Goal: Task Accomplishment & Management: Manage account settings

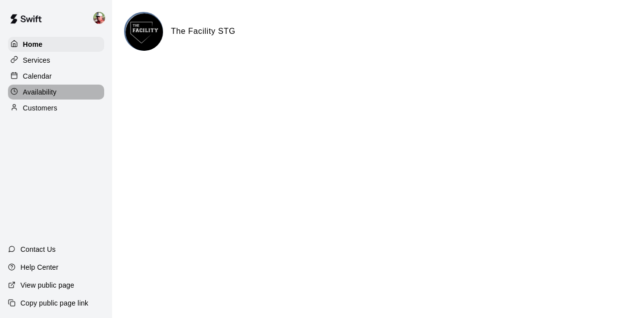
click at [44, 95] on p "Availability" at bounding box center [40, 92] width 34 height 10
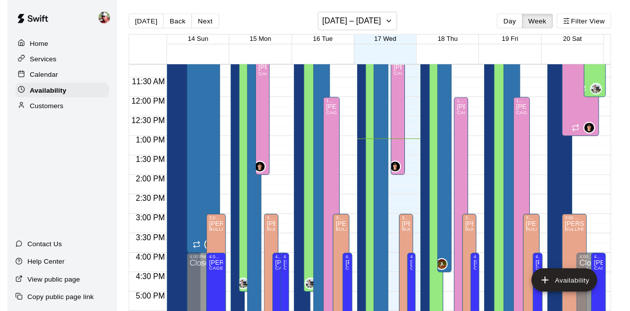
scroll to position [439, 0]
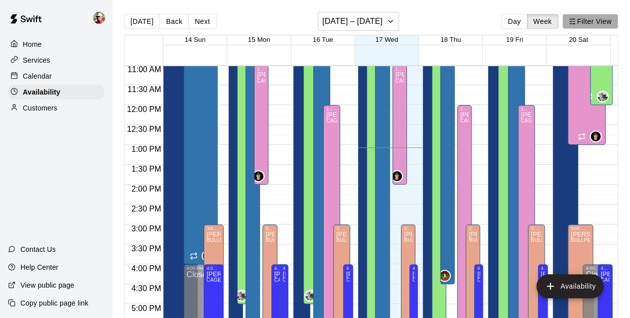
click at [589, 25] on button "Filter View" at bounding box center [590, 21] width 56 height 15
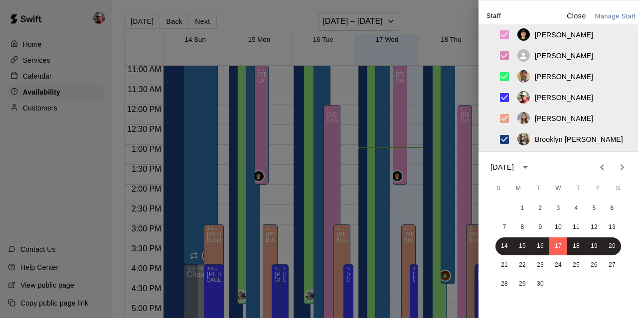
click at [566, 13] on p "Close" at bounding box center [575, 16] width 19 height 10
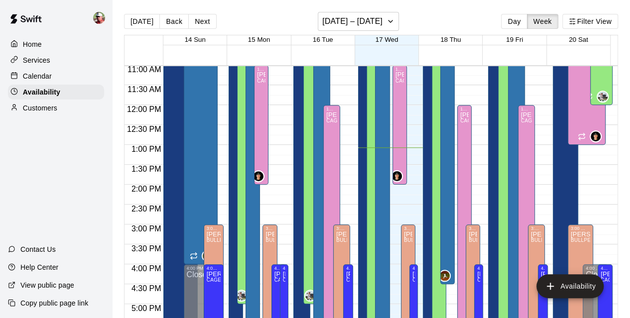
click at [320, 92] on div "[PERSON_NAME] 1, BULLPEN UPSTAIRS" at bounding box center [321, 171] width 11 height 318
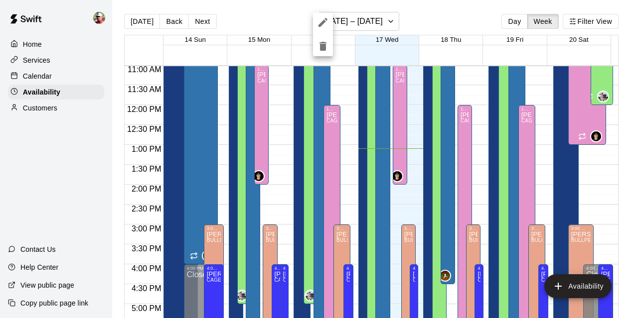
click at [278, 20] on div at bounding box center [319, 159] width 638 height 318
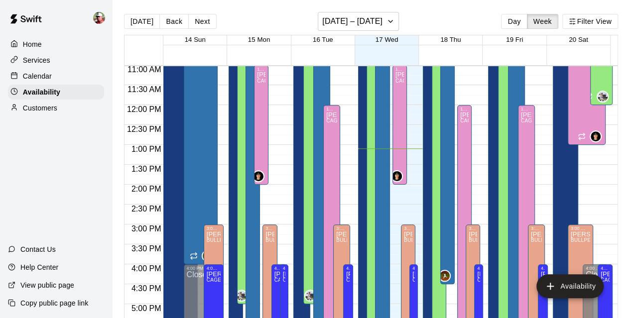
click at [48, 79] on p "Calendar" at bounding box center [37, 76] width 29 height 10
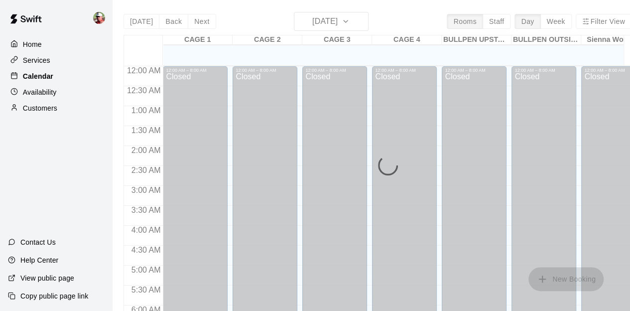
scroll to position [521, 0]
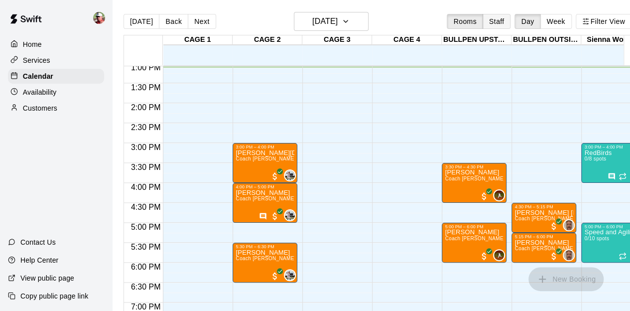
click at [503, 23] on button "Staff" at bounding box center [497, 21] width 28 height 15
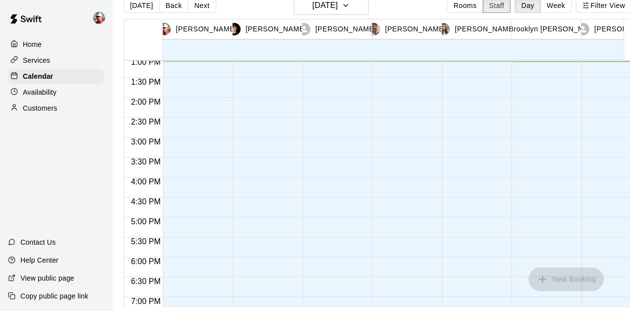
scroll to position [0, 0]
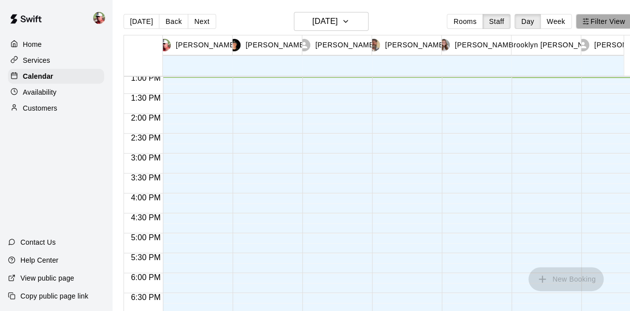
click at [594, 25] on button "Filter View" at bounding box center [604, 21] width 56 height 15
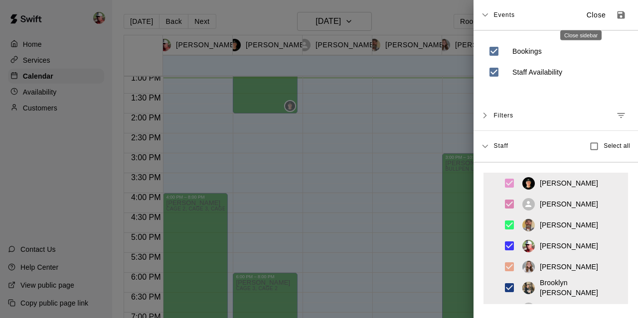
click at [586, 14] on p "Close" at bounding box center [595, 15] width 19 height 10
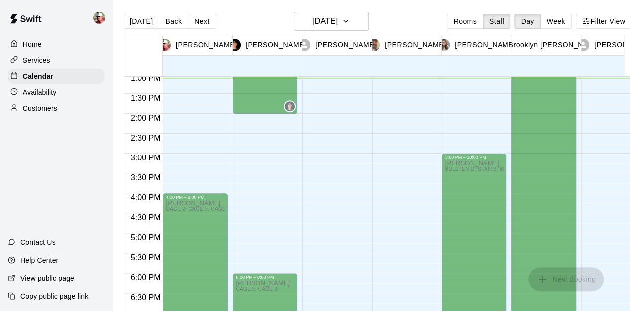
click at [199, 48] on p "[PERSON_NAME]" at bounding box center [206, 45] width 61 height 10
click at [350, 25] on icon "button" at bounding box center [346, 21] width 8 height 12
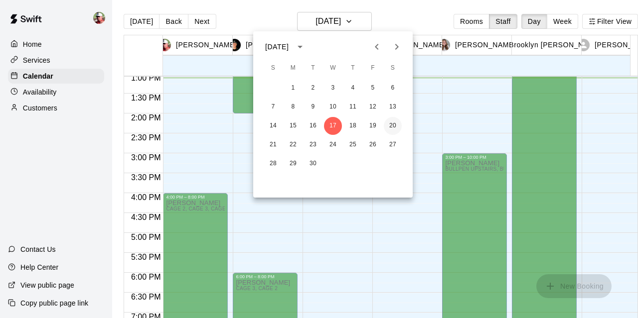
click at [390, 120] on button "20" at bounding box center [393, 126] width 18 height 18
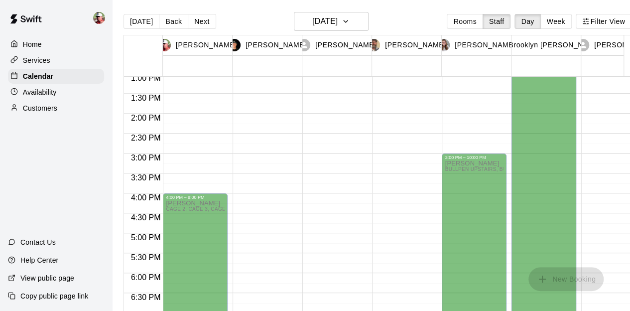
click at [201, 203] on p "[PERSON_NAME]" at bounding box center [195, 203] width 59 height 0
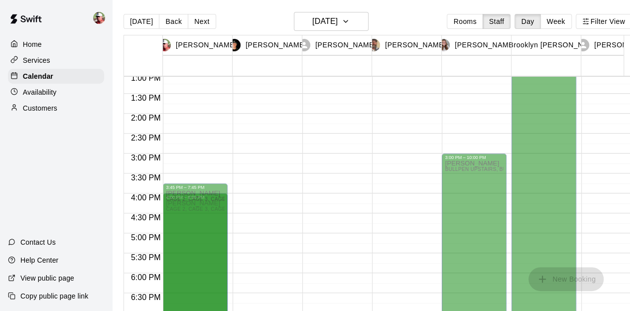
scroll to position [533, 0]
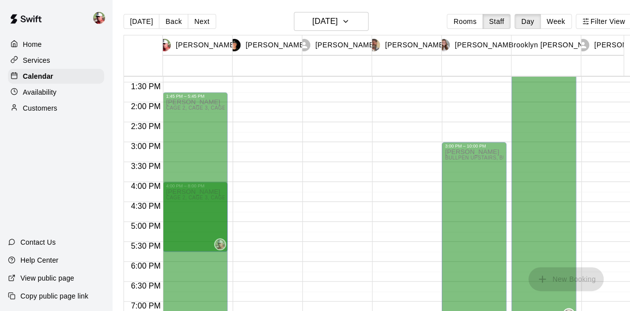
drag, startPoint x: 216, startPoint y: 193, endPoint x: 211, endPoint y: 102, distance: 91.3
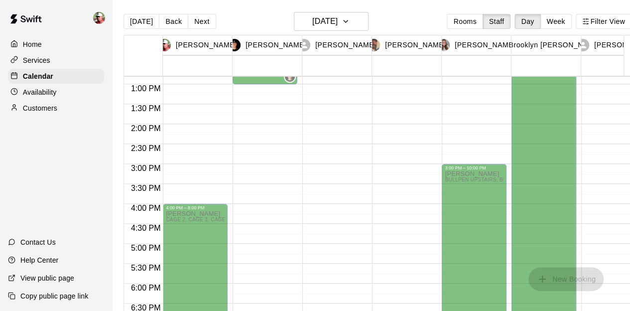
scroll to position [511, 0]
drag, startPoint x: 204, startPoint y: 203, endPoint x: 205, endPoint y: 131, distance: 71.7
click at [205, 131] on div "4:00 PM – 8:00 PM [PERSON_NAME] CAGE 2, CAGE 3, CAGE 4, CAGE 1" at bounding box center [195, 44] width 65 height 956
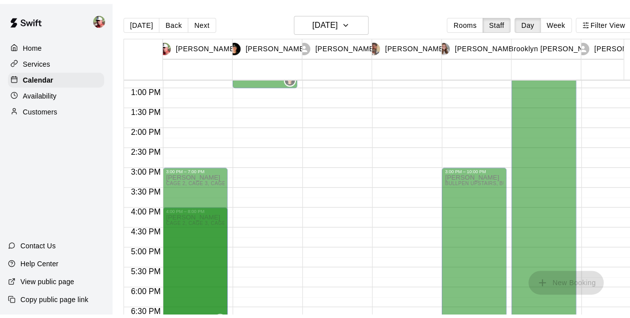
scroll to position [533, 0]
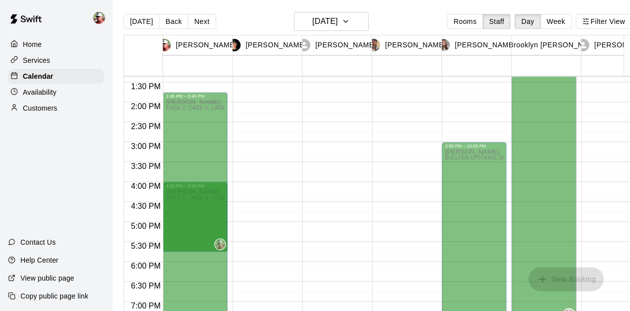
drag, startPoint x: 216, startPoint y: 215, endPoint x: 213, endPoint y: 109, distance: 106.1
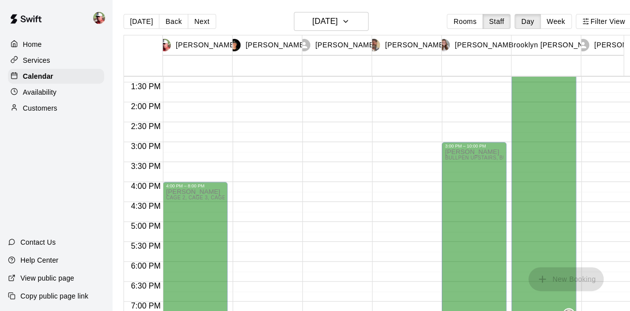
click at [98, 23] on img at bounding box center [99, 18] width 12 height 12
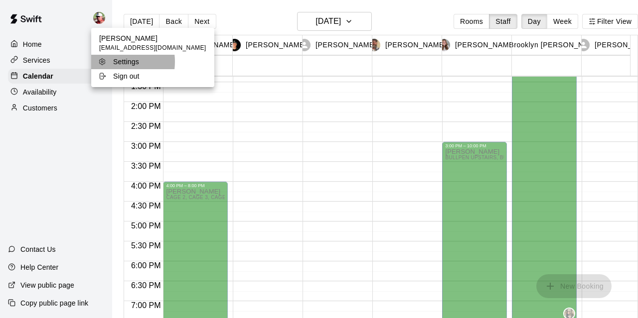
click at [112, 62] on div "Settings" at bounding box center [130, 62] width 65 height 10
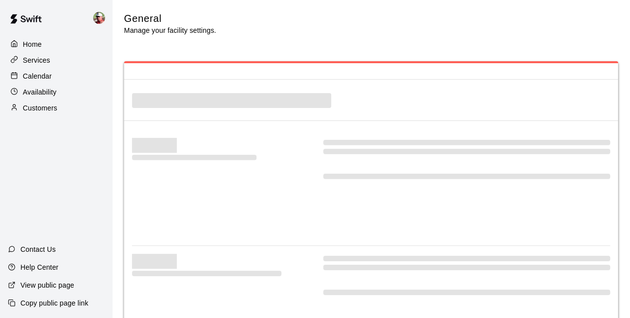
select select "**"
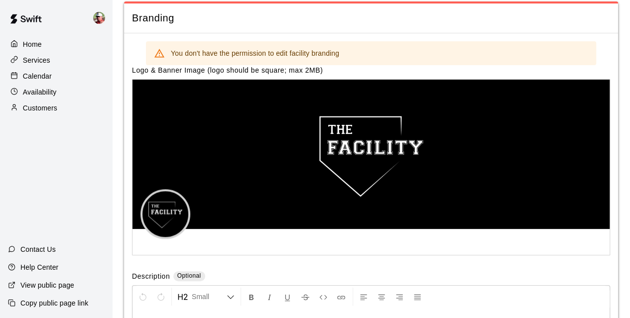
scroll to position [2312, 0]
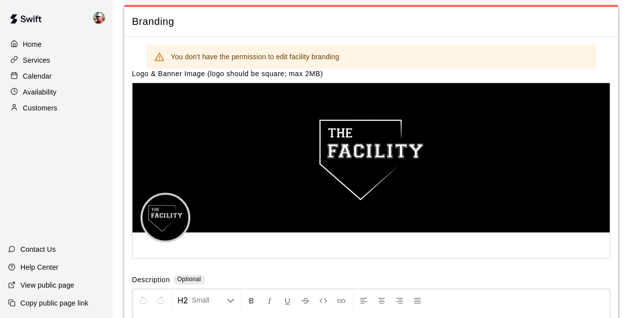
click at [101, 16] on img at bounding box center [99, 18] width 12 height 12
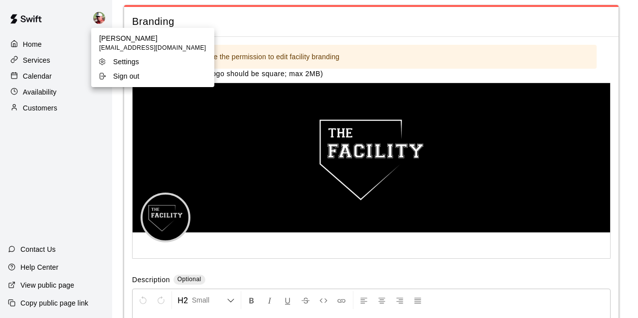
click at [76, 27] on div at bounding box center [319, 159] width 638 height 318
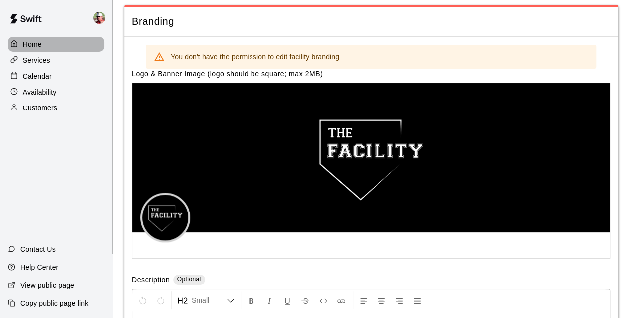
click at [29, 44] on p "Home" at bounding box center [32, 44] width 19 height 10
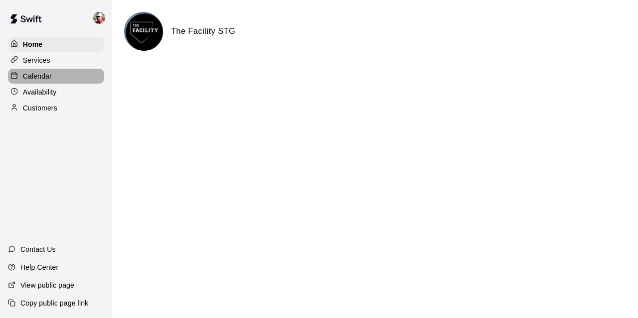
click at [36, 79] on p "Calendar" at bounding box center [37, 76] width 29 height 10
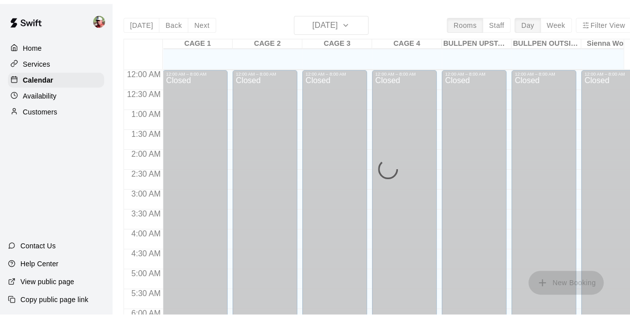
scroll to position [523, 0]
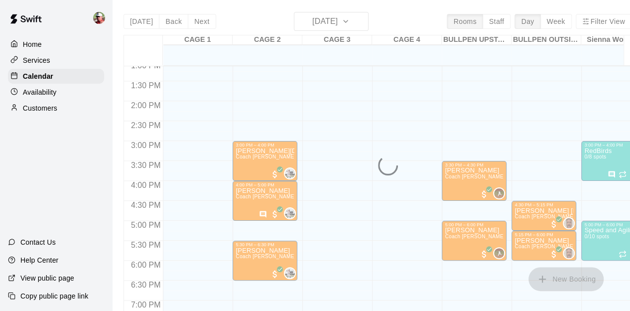
click at [35, 94] on p "Availability" at bounding box center [40, 92] width 34 height 10
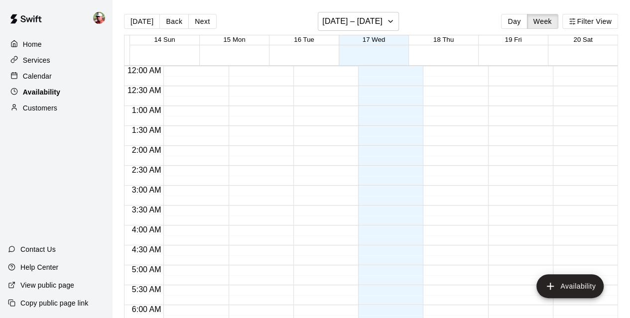
click at [35, 94] on p "Availability" at bounding box center [41, 92] width 37 height 10
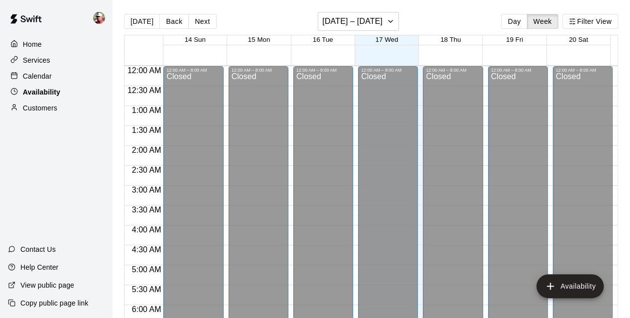
scroll to position [523, 0]
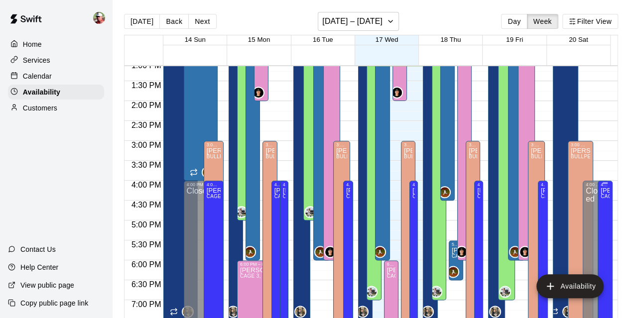
click at [601, 191] on p "[PERSON_NAME]" at bounding box center [605, 191] width 9 height 0
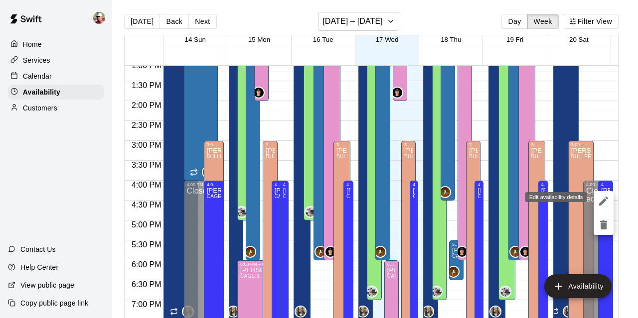
click at [602, 200] on icon "edit" at bounding box center [603, 201] width 12 height 12
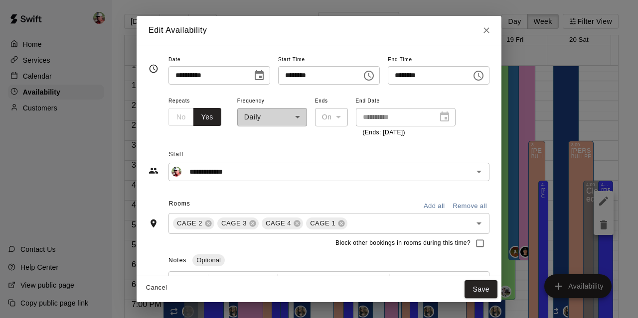
click at [352, 77] on input "********" at bounding box center [316, 75] width 77 height 18
type input "********"
click at [411, 82] on input "********" at bounding box center [426, 75] width 77 height 18
click at [386, 54] on div "**********" at bounding box center [328, 69] width 321 height 32
click at [416, 75] on input "********" at bounding box center [426, 75] width 77 height 18
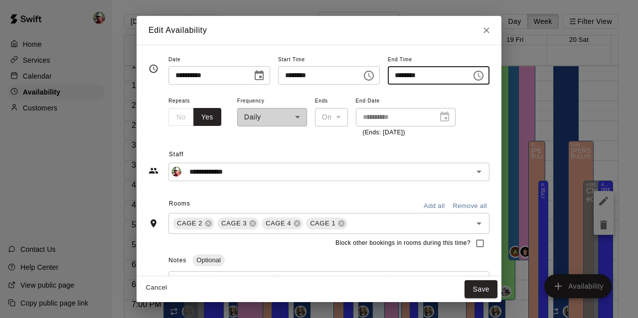
type input "********"
click at [396, 38] on div "Edit Availability" at bounding box center [318, 30] width 365 height 29
click at [260, 118] on div "**********" at bounding box center [272, 116] width 70 height 43
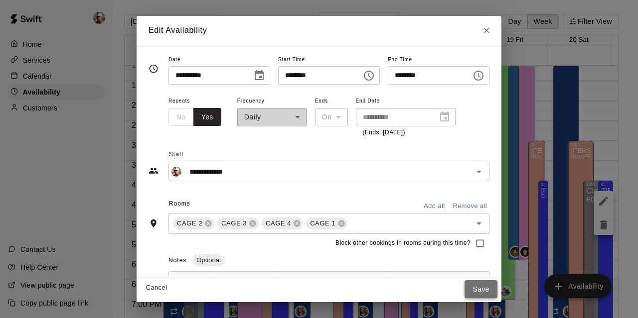
click at [497, 289] on button "Save" at bounding box center [480, 289] width 33 height 18
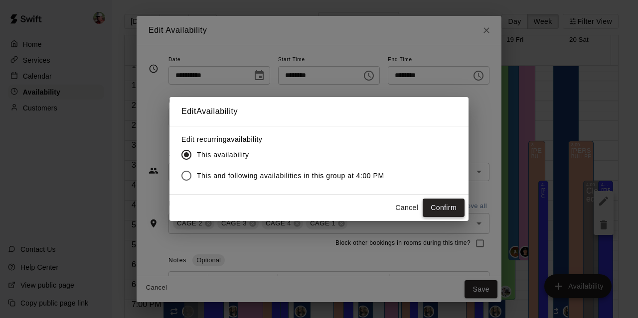
click at [450, 203] on button "Confirm" at bounding box center [443, 208] width 42 height 18
